Goal: Use online tool/utility: Use online tool/utility

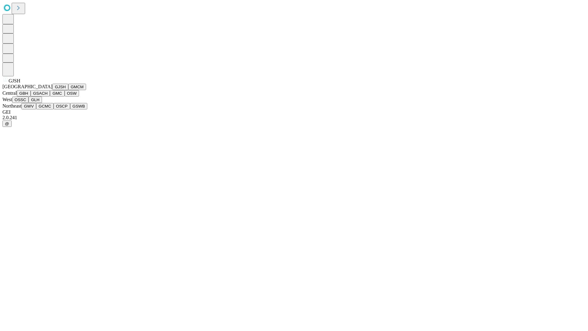
click at [52, 90] on button "GJSH" at bounding box center [60, 87] width 16 height 6
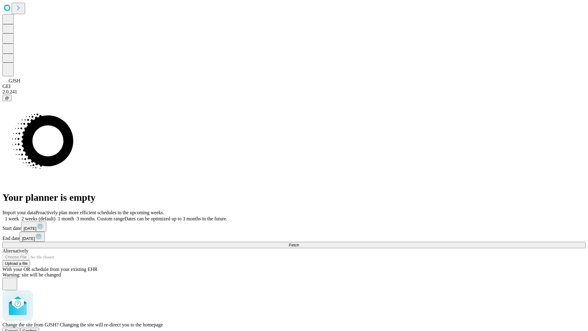
click at [37, 328] on span "Confirm" at bounding box center [30, 330] width 14 height 5
click at [74, 216] on label "1 month" at bounding box center [64, 218] width 19 height 5
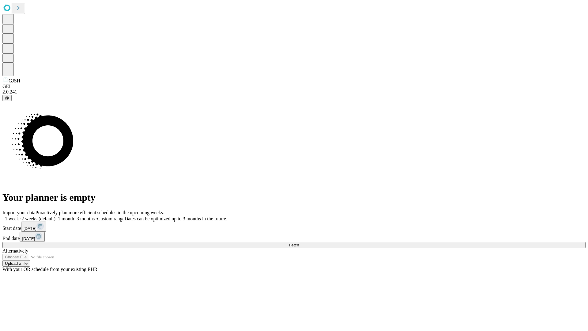
click at [299, 242] on span "Fetch" at bounding box center [294, 244] width 10 height 5
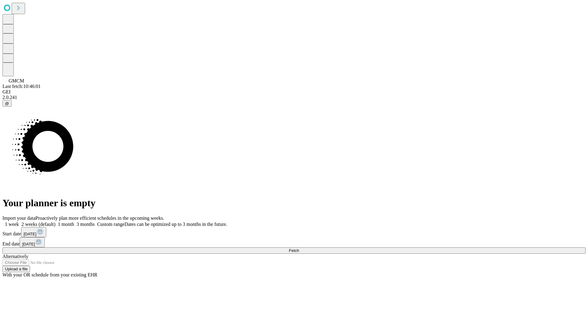
click at [74, 221] on label "1 month" at bounding box center [64, 223] width 19 height 5
click at [299, 248] on span "Fetch" at bounding box center [294, 250] width 10 height 5
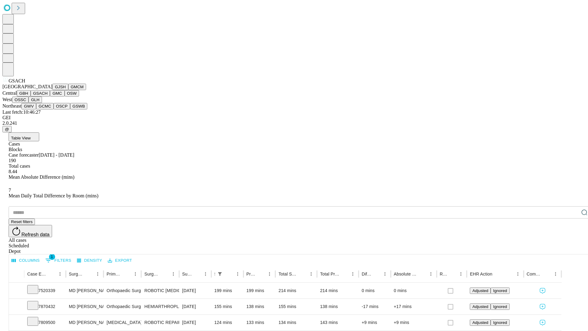
click at [50, 96] on button "GMC" at bounding box center [57, 93] width 14 height 6
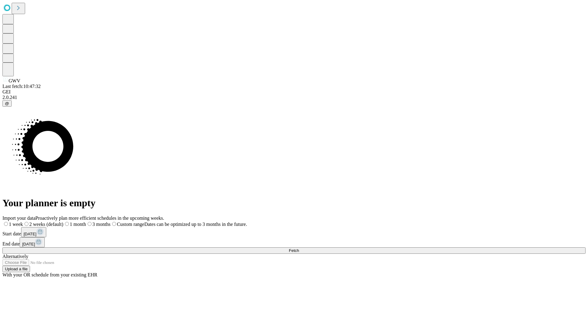
click at [299, 248] on span "Fetch" at bounding box center [294, 250] width 10 height 5
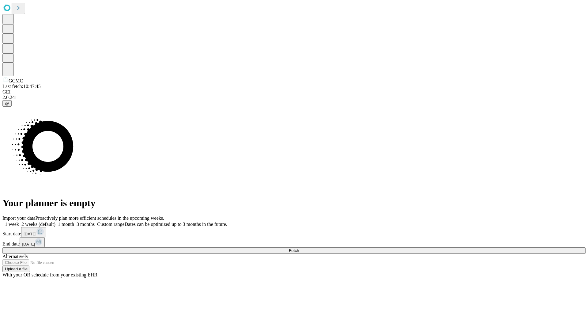
click at [299, 248] on span "Fetch" at bounding box center [294, 250] width 10 height 5
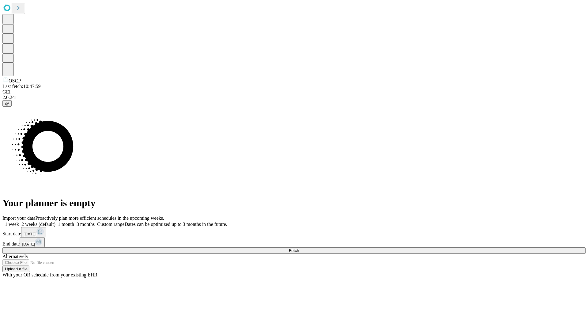
click at [299, 248] on span "Fetch" at bounding box center [294, 250] width 10 height 5
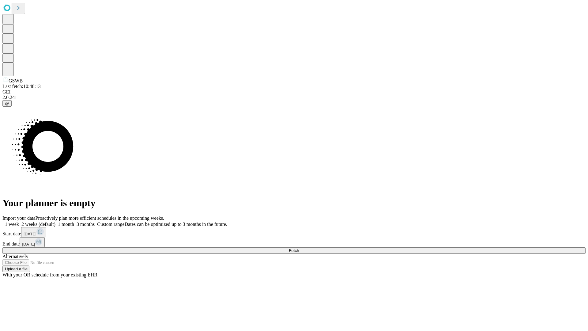
click at [74, 221] on label "1 month" at bounding box center [64, 223] width 19 height 5
click at [299, 248] on span "Fetch" at bounding box center [294, 250] width 10 height 5
